Goal: Information Seeking & Learning: Learn about a topic

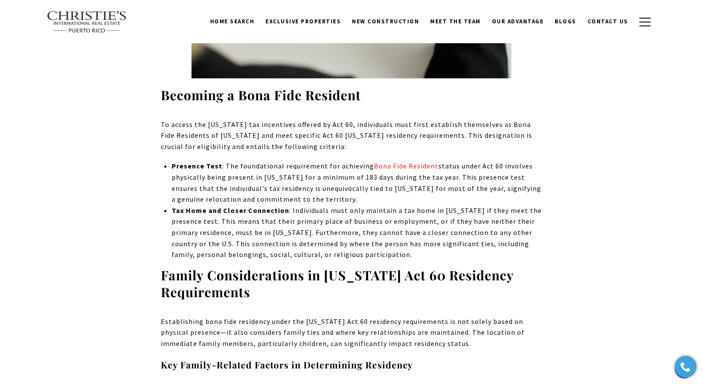
scroll to position [1809, 0]
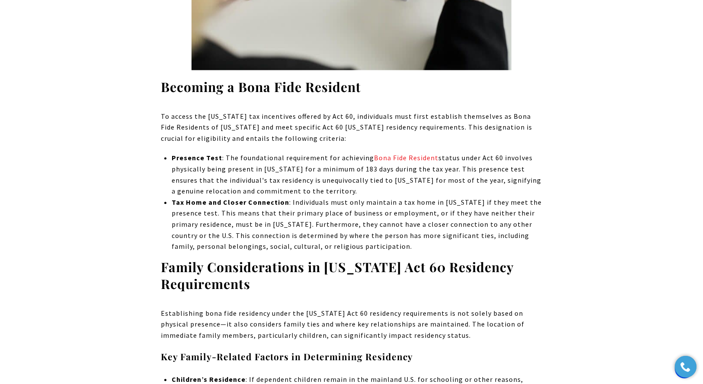
drag, startPoint x: 285, startPoint y: 209, endPoint x: 307, endPoint y: 209, distance: 22.0
click at [298, 209] on span ": Individuals must only maintain a tax home in [US_STATE] if they meet the pres…" at bounding box center [357, 224] width 370 height 53
click at [322, 209] on span ": Individuals must only maintain a tax home in [US_STATE] if they meet the pres…" at bounding box center [357, 224] width 370 height 53
click at [298, 229] on span ": Individuals must only maintain a tax home in [US_STATE] if they meet the pres…" at bounding box center [357, 224] width 370 height 53
drag, startPoint x: 322, startPoint y: 219, endPoint x: 357, endPoint y: 220, distance: 34.6
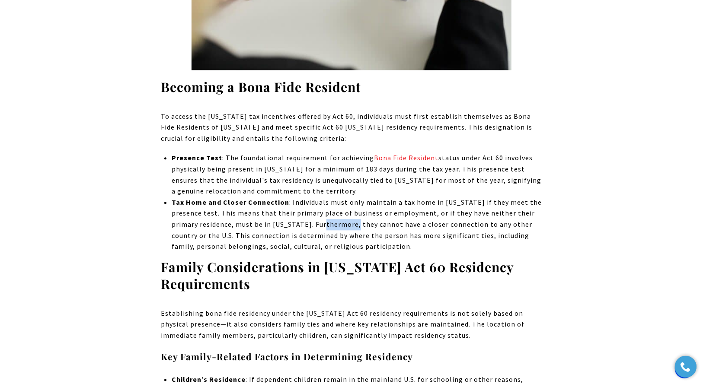
click at [357, 220] on span ": Individuals must only maintain a tax home in [US_STATE] if they meet the pres…" at bounding box center [357, 224] width 370 height 53
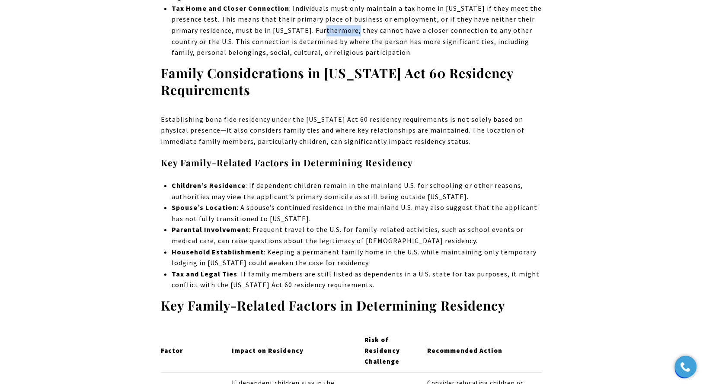
scroll to position [2016, 0]
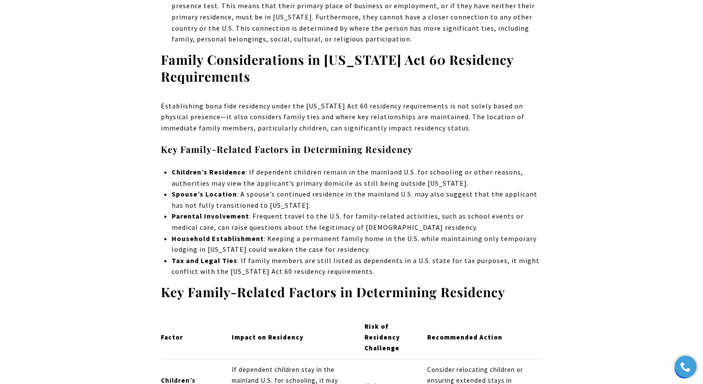
click at [342, 232] on li "Parental Involvement : Frequent travel to the U.S. for family-related activitie…" at bounding box center [357, 222] width 370 height 22
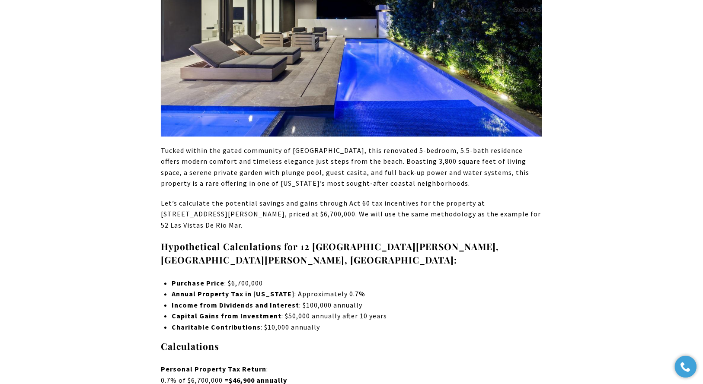
scroll to position [5232, 0]
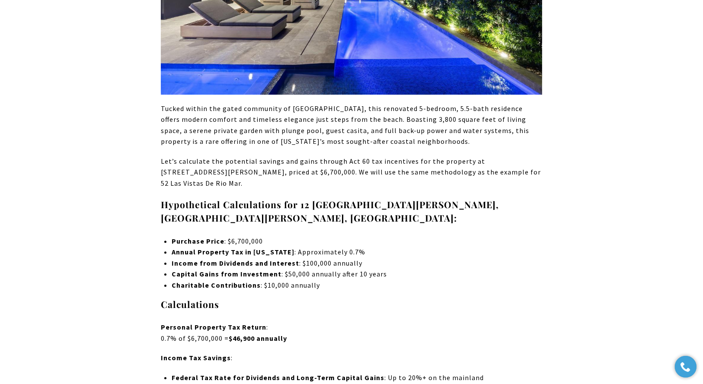
drag, startPoint x: 285, startPoint y: 275, endPoint x: 333, endPoint y: 275, distance: 48.4
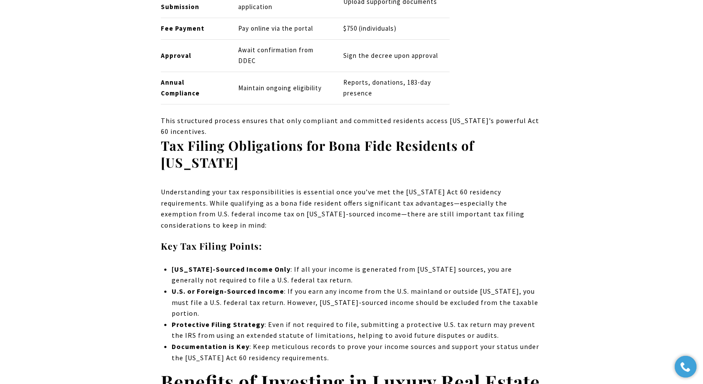
scroll to position [3285, 0]
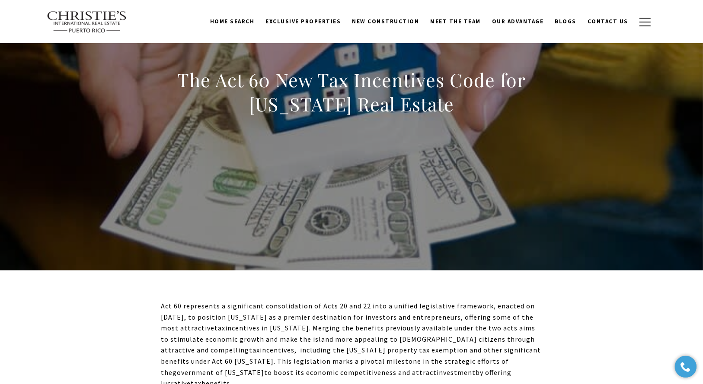
scroll to position [0, 0]
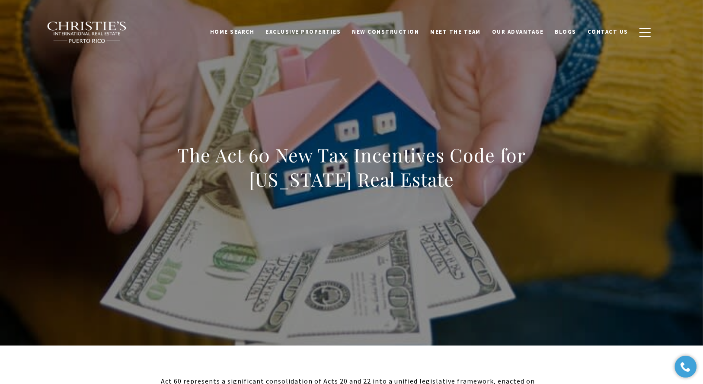
click at [92, 82] on div "The Act 60 New Tax Incentives Code for [US_STATE] Real Estate" at bounding box center [351, 172] width 605 height 259
